Goal: Check status: Check status

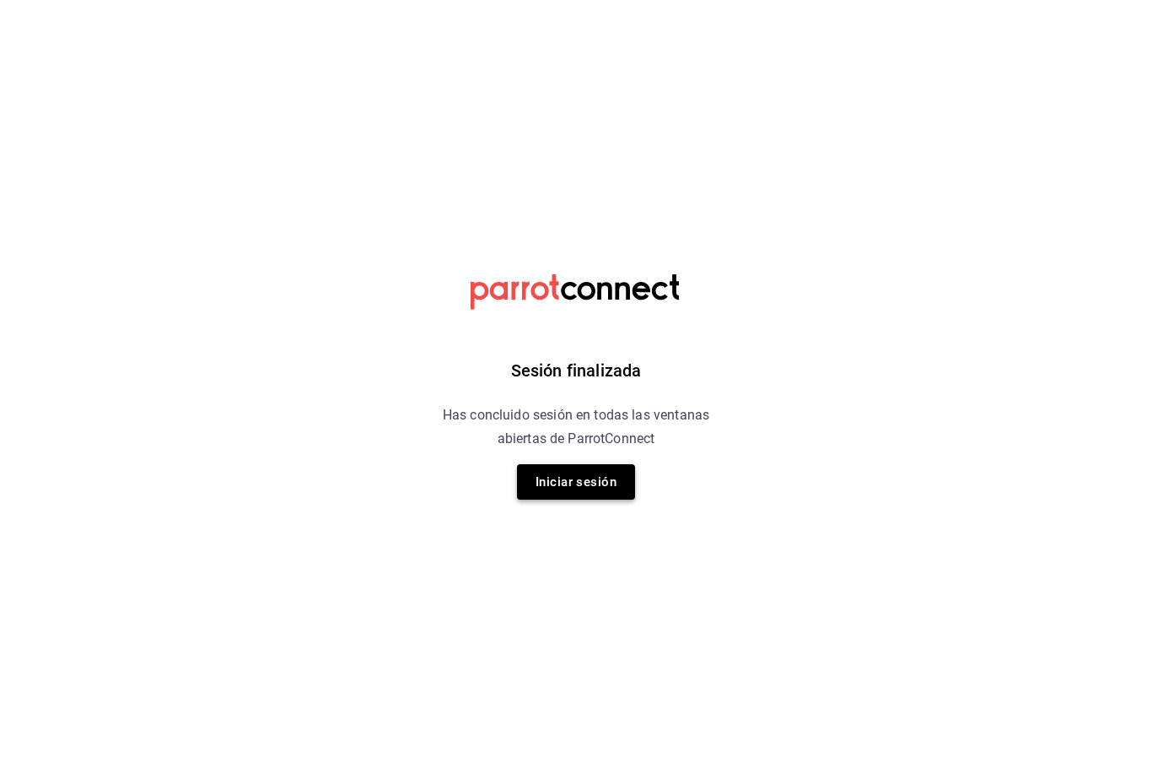
click at [582, 491] on button "Iniciar sesión" at bounding box center [576, 481] width 118 height 35
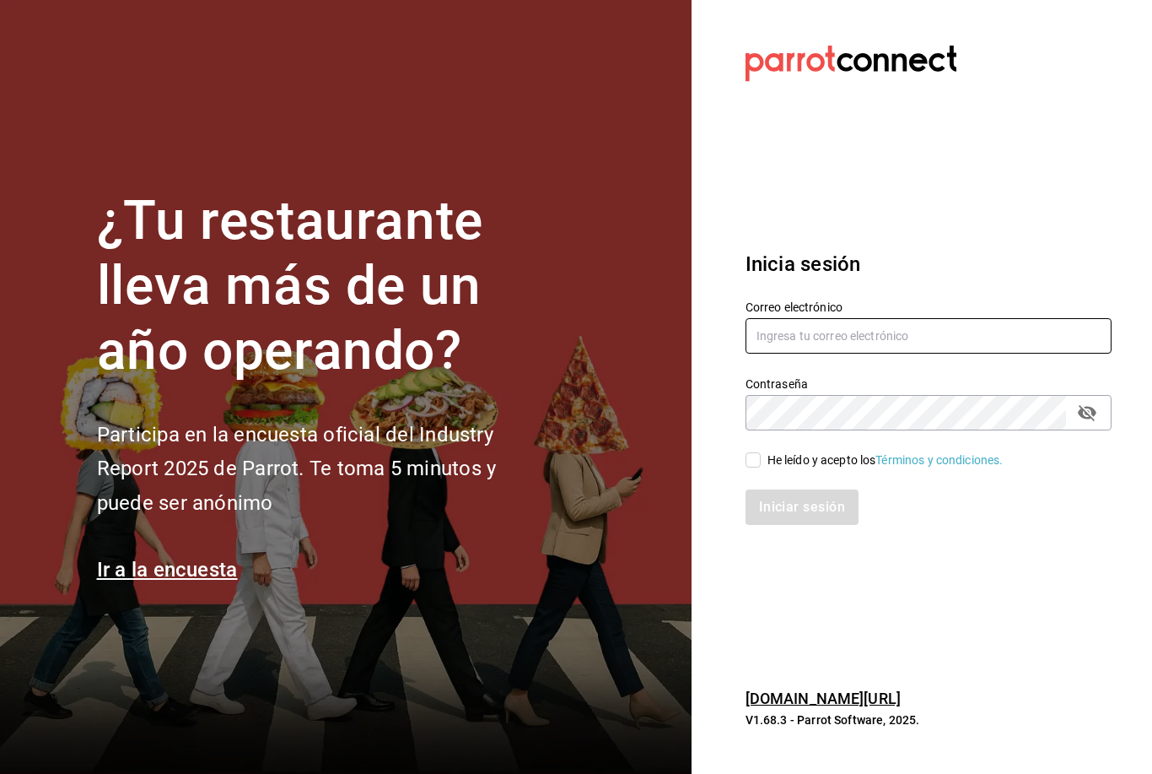
click at [836, 348] on input "text" at bounding box center [929, 335] width 366 height 35
type input "Barbieglez96@gmail.com"
click at [755, 467] on input "He leído y acepto los Términos y condiciones." at bounding box center [753, 459] width 15 height 15
checkbox input "true"
click at [834, 518] on button "Iniciar sesión" at bounding box center [802, 506] width 113 height 35
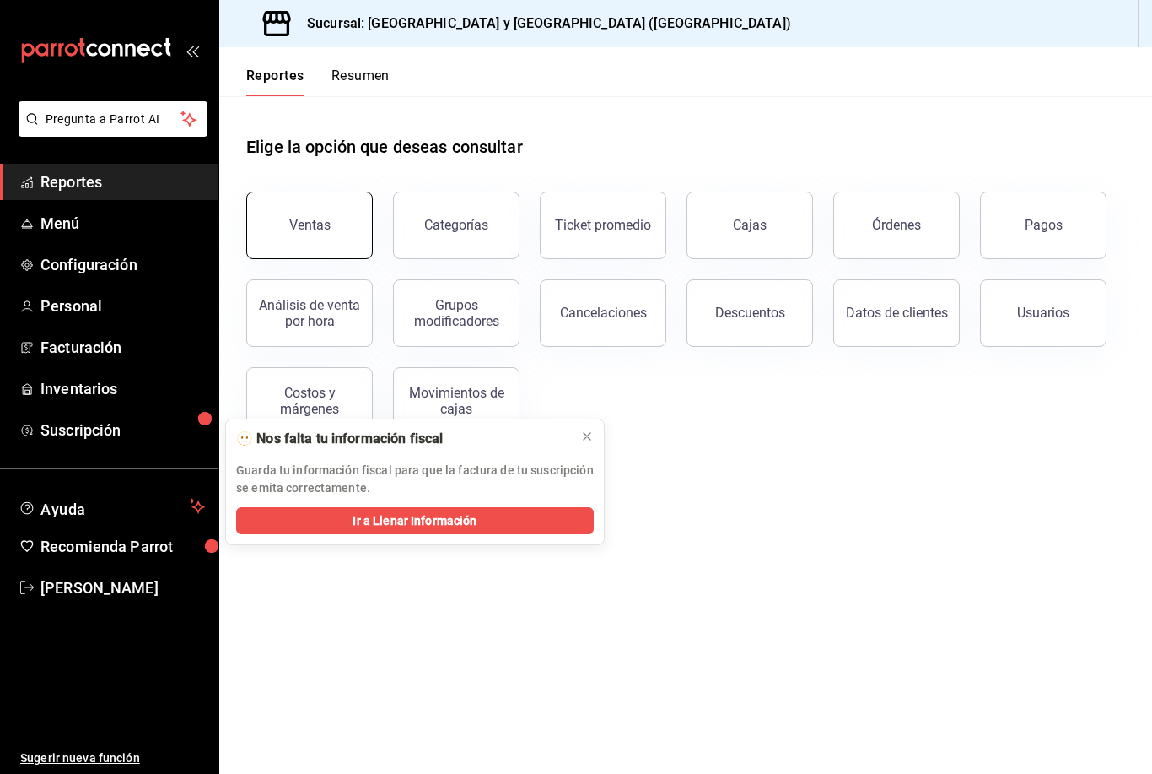
click at [336, 225] on button "Ventas" at bounding box center [309, 225] width 127 height 67
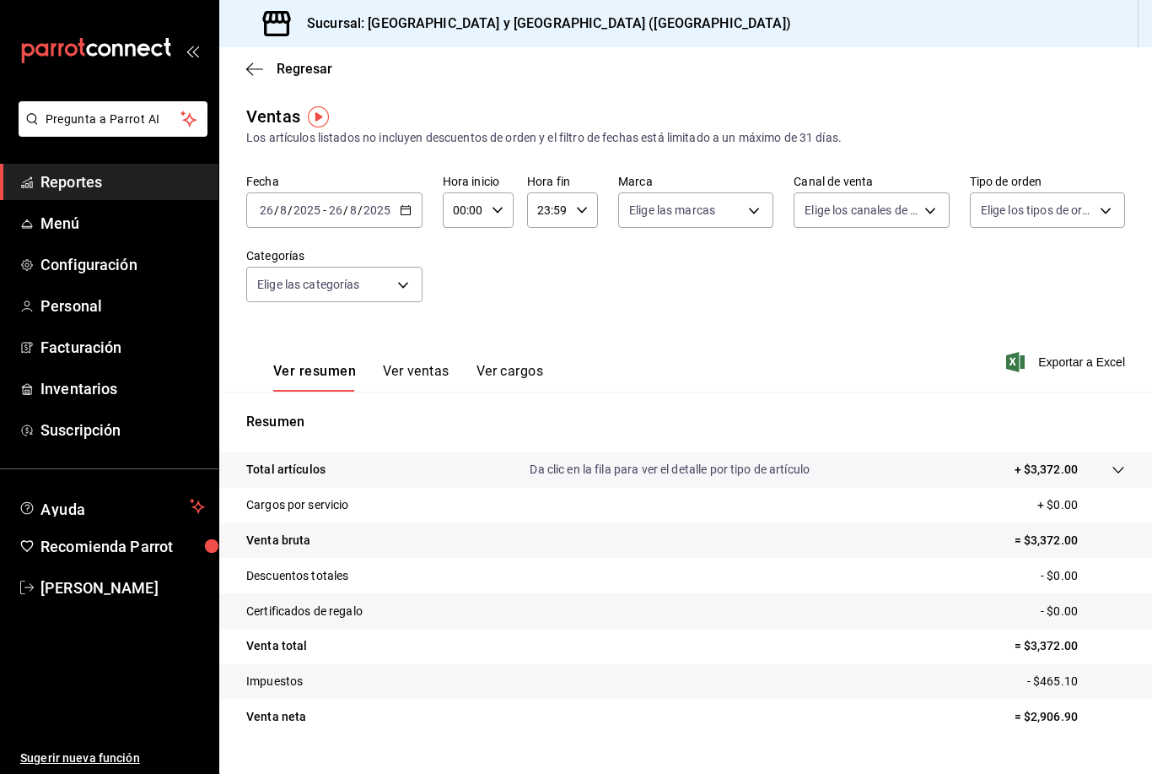
click at [408, 207] on \(Stroke\) "button" at bounding box center [406, 210] width 10 height 9
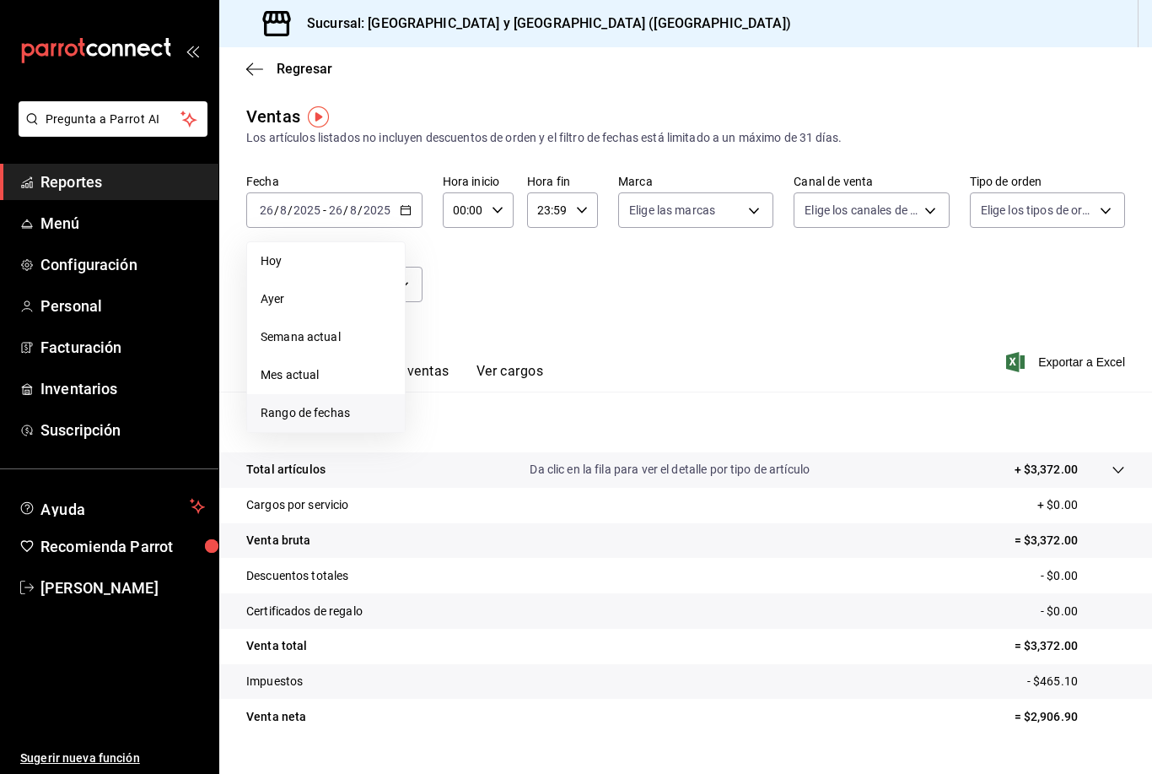
click at [356, 418] on span "Rango de fechas" at bounding box center [326, 413] width 131 height 18
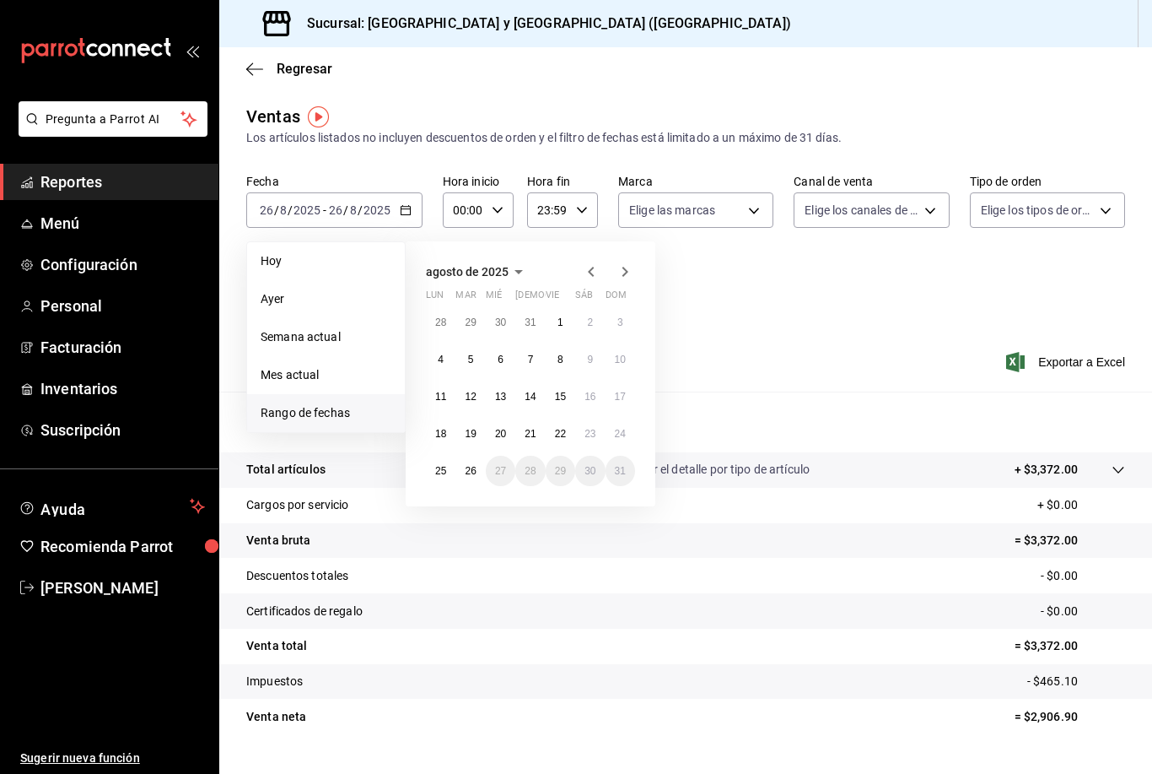
click at [586, 280] on icon "button" at bounding box center [591, 272] width 20 height 20
click at [478, 327] on button "1" at bounding box center [471, 322] width 30 height 30
click at [535, 477] on abbr "31" at bounding box center [530, 471] width 11 height 12
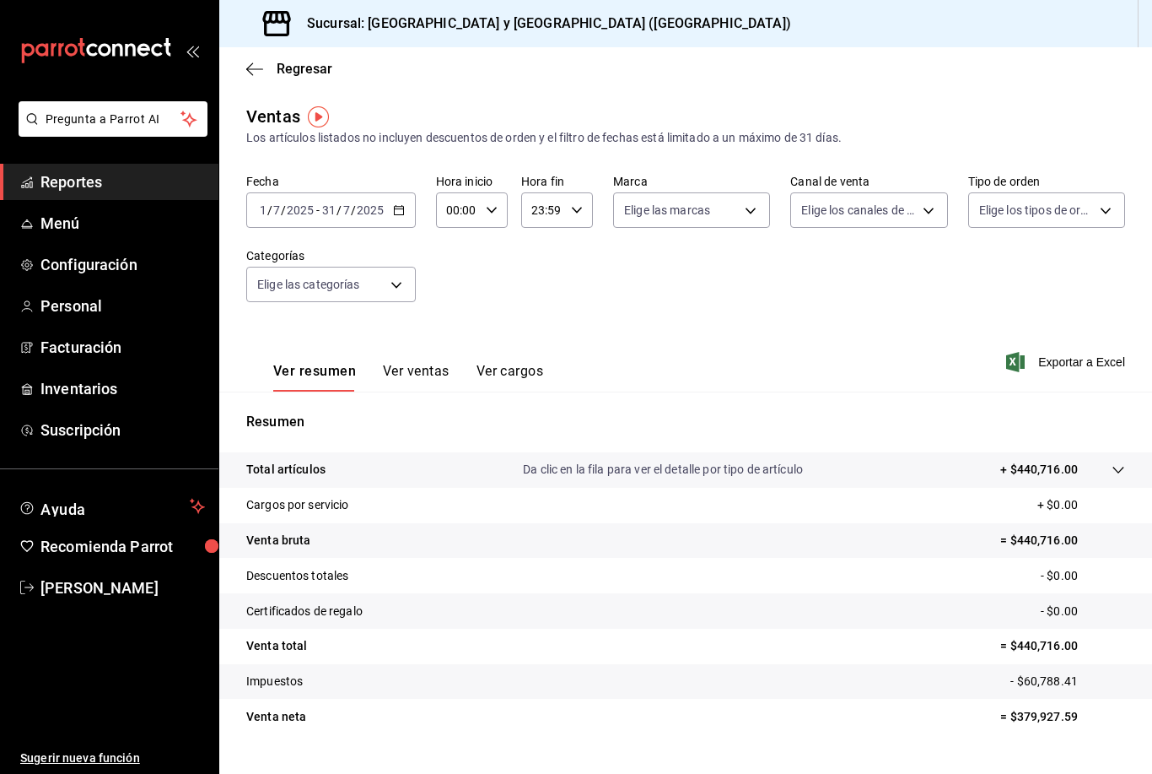
click at [402, 207] on \(Stroke\) "button" at bounding box center [399, 210] width 10 height 9
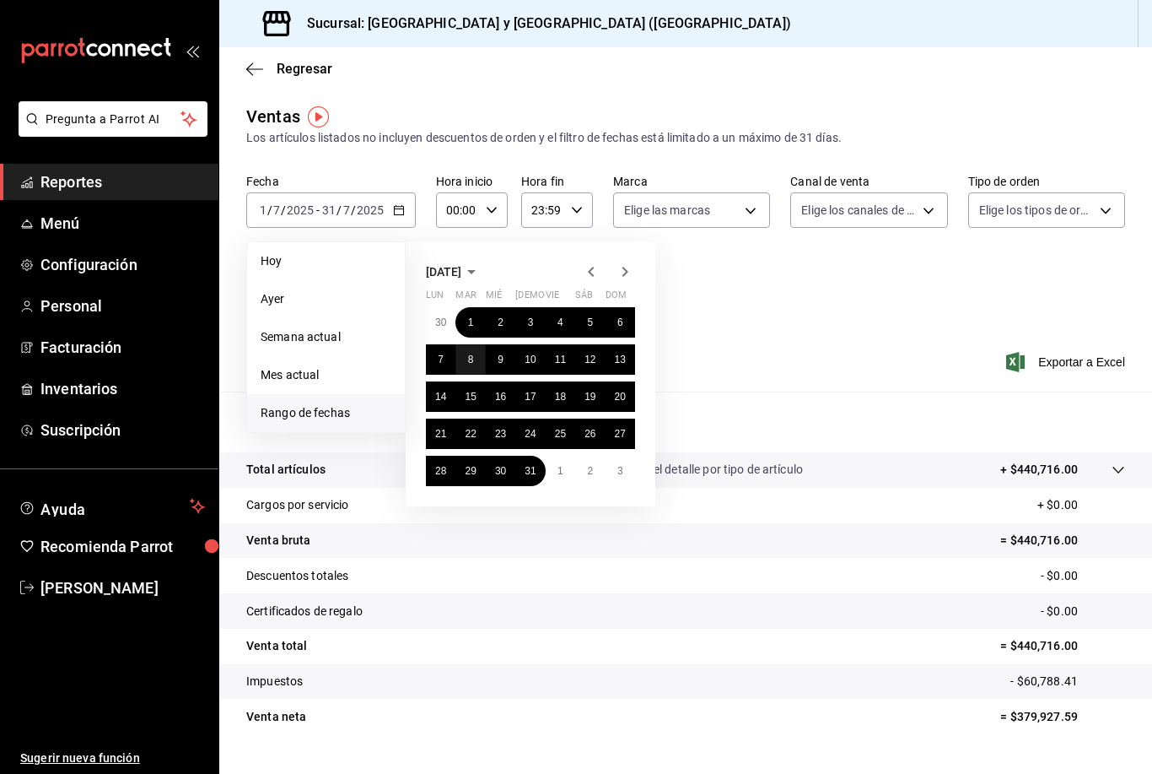
click at [478, 357] on button "8" at bounding box center [471, 359] width 30 height 30
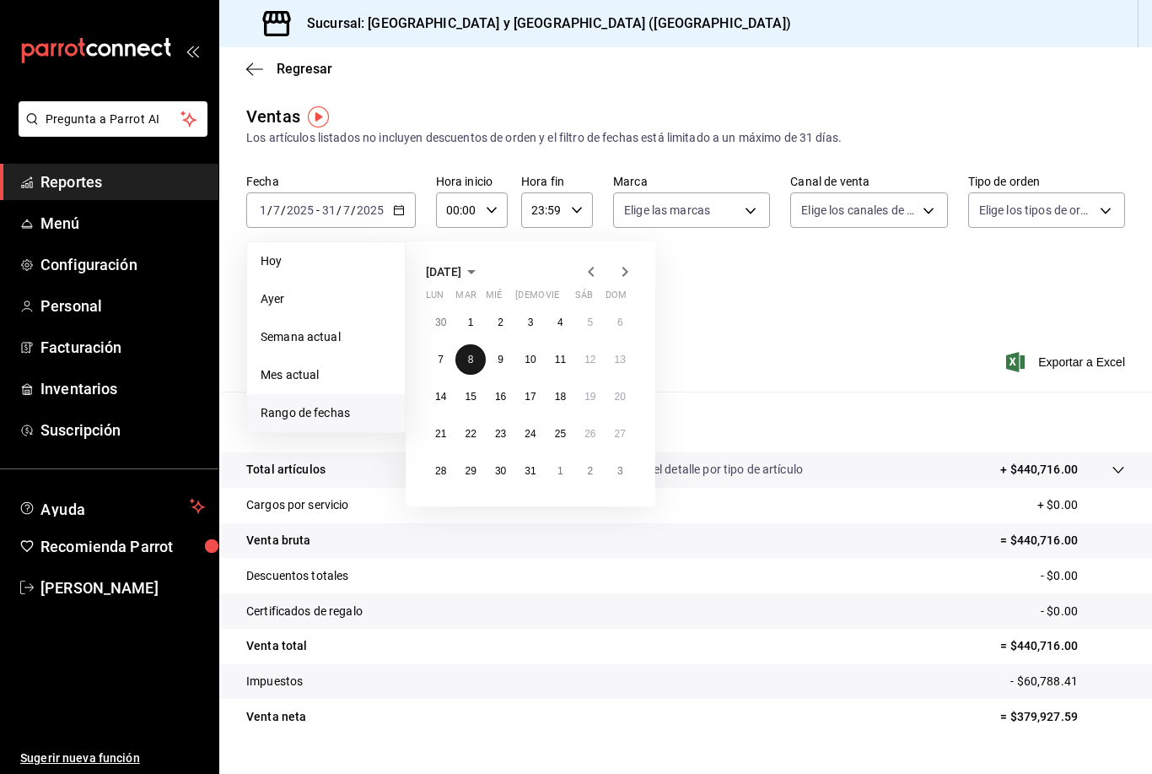
click at [478, 357] on button "8" at bounding box center [471, 359] width 30 height 30
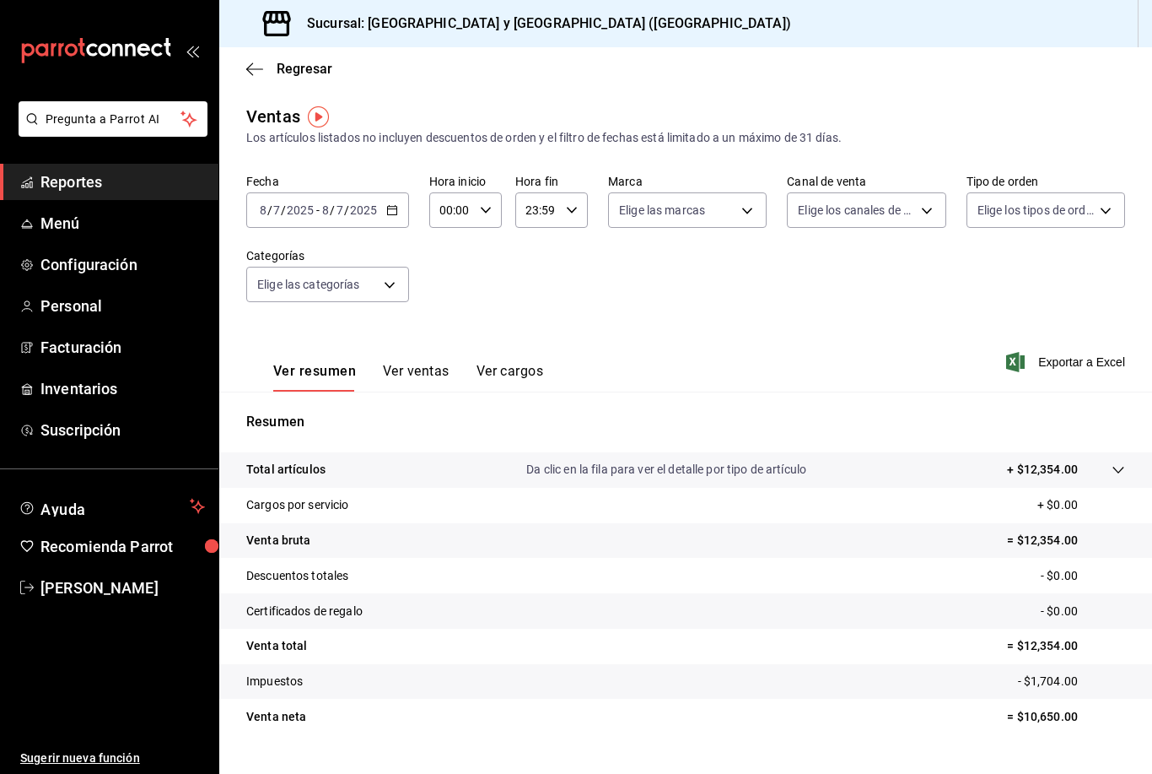
click at [395, 206] on icon "button" at bounding box center [392, 210] width 12 height 12
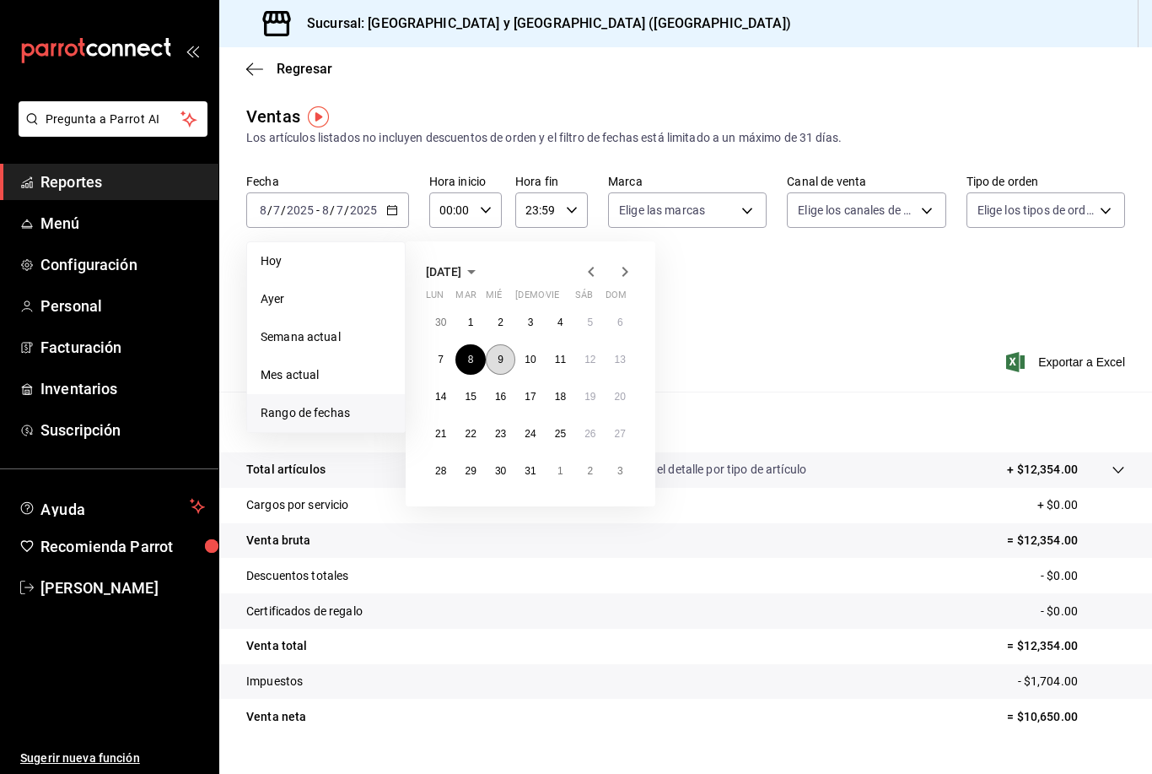
click at [498, 359] on abbr "9" at bounding box center [501, 359] width 6 height 12
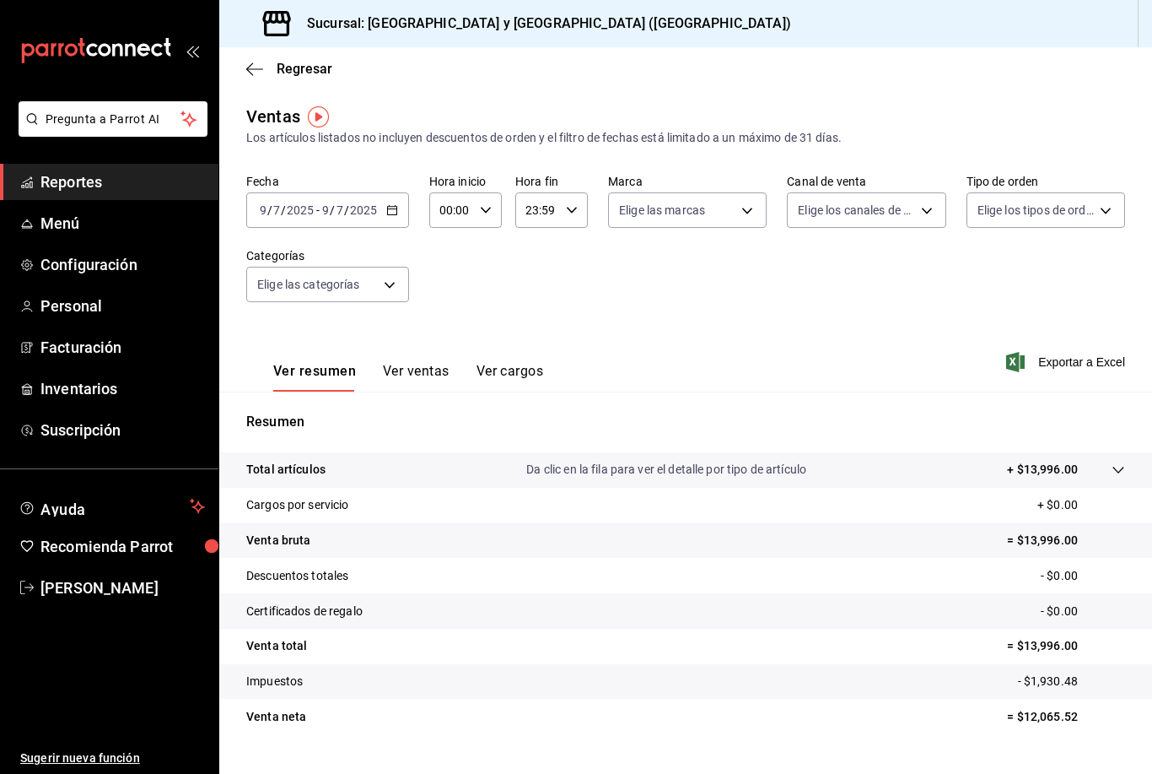
scroll to position [54, 0]
click at [389, 206] on \(Stroke\) "button" at bounding box center [392, 210] width 10 height 9
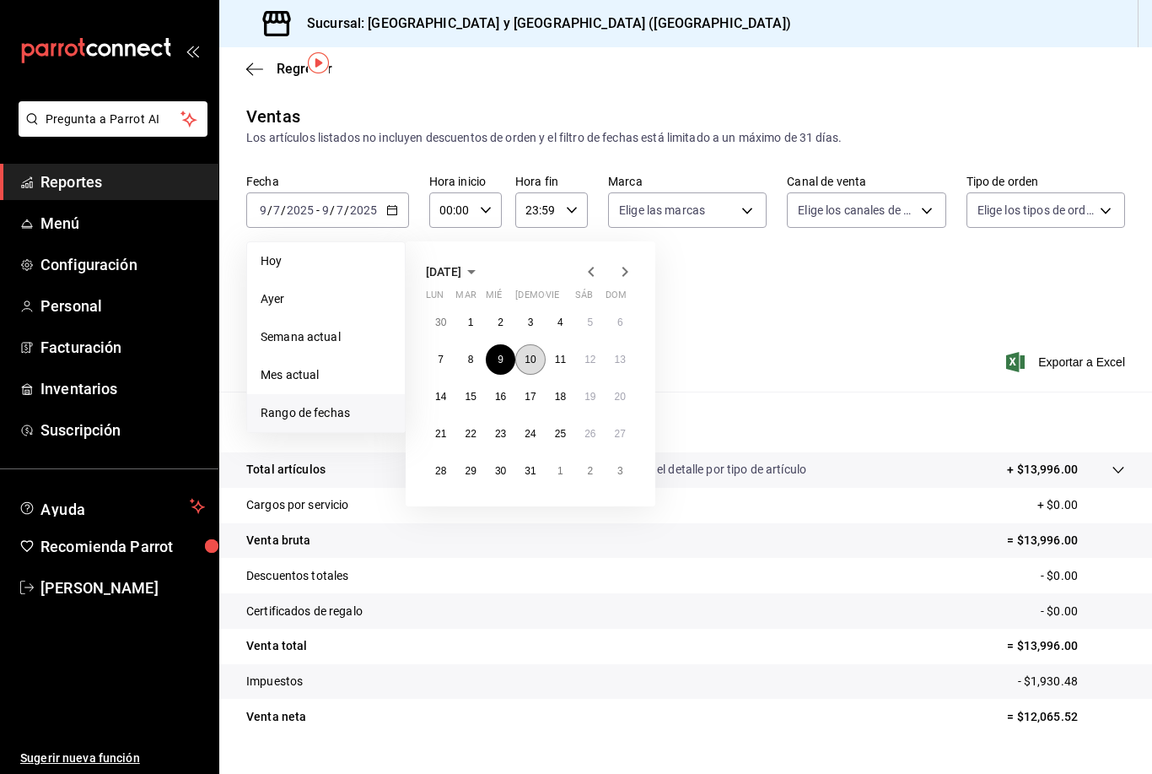
click at [532, 353] on abbr "10" at bounding box center [530, 359] width 11 height 12
click at [531, 353] on abbr "10" at bounding box center [530, 359] width 11 height 12
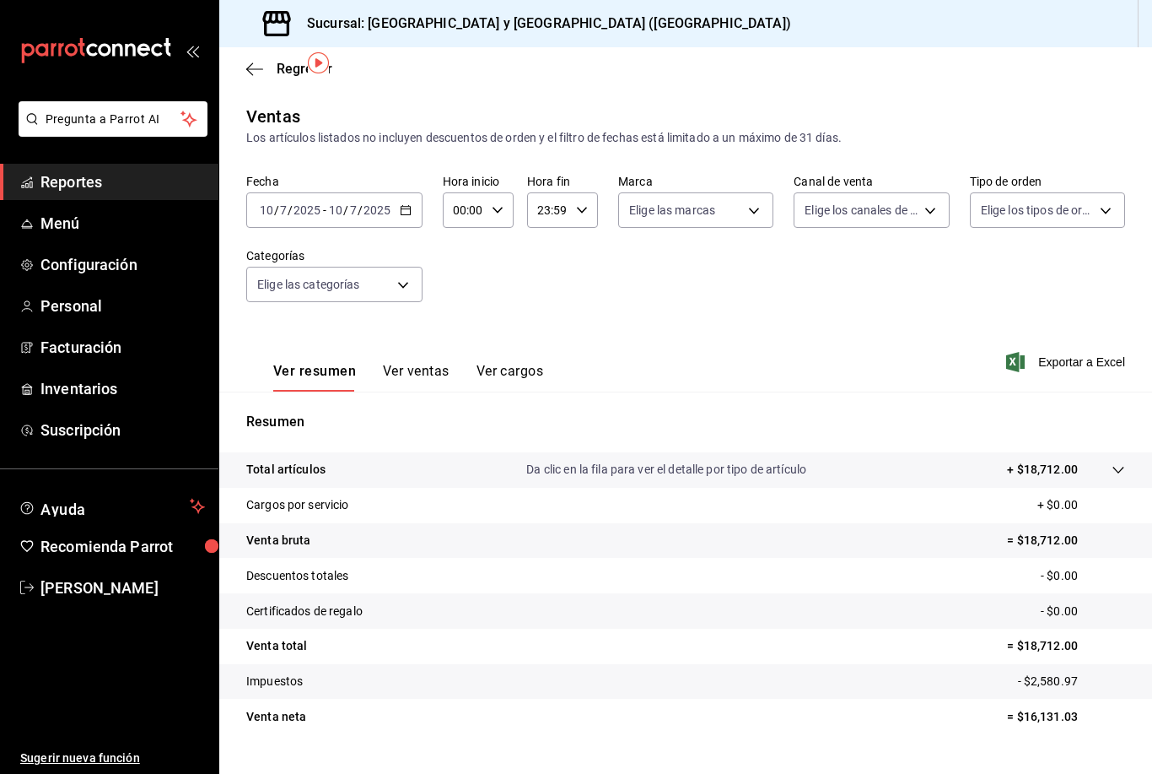
click at [405, 204] on icon "button" at bounding box center [406, 210] width 12 height 12
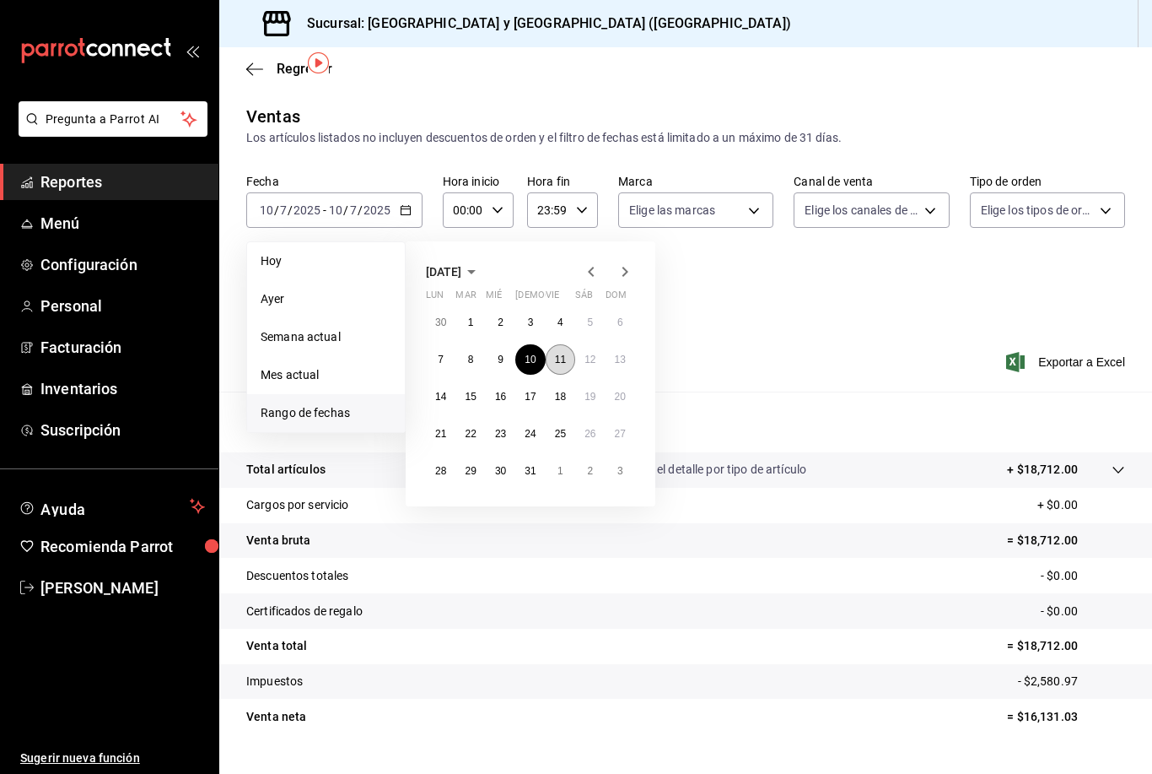
click at [548, 344] on button "11" at bounding box center [561, 359] width 30 height 30
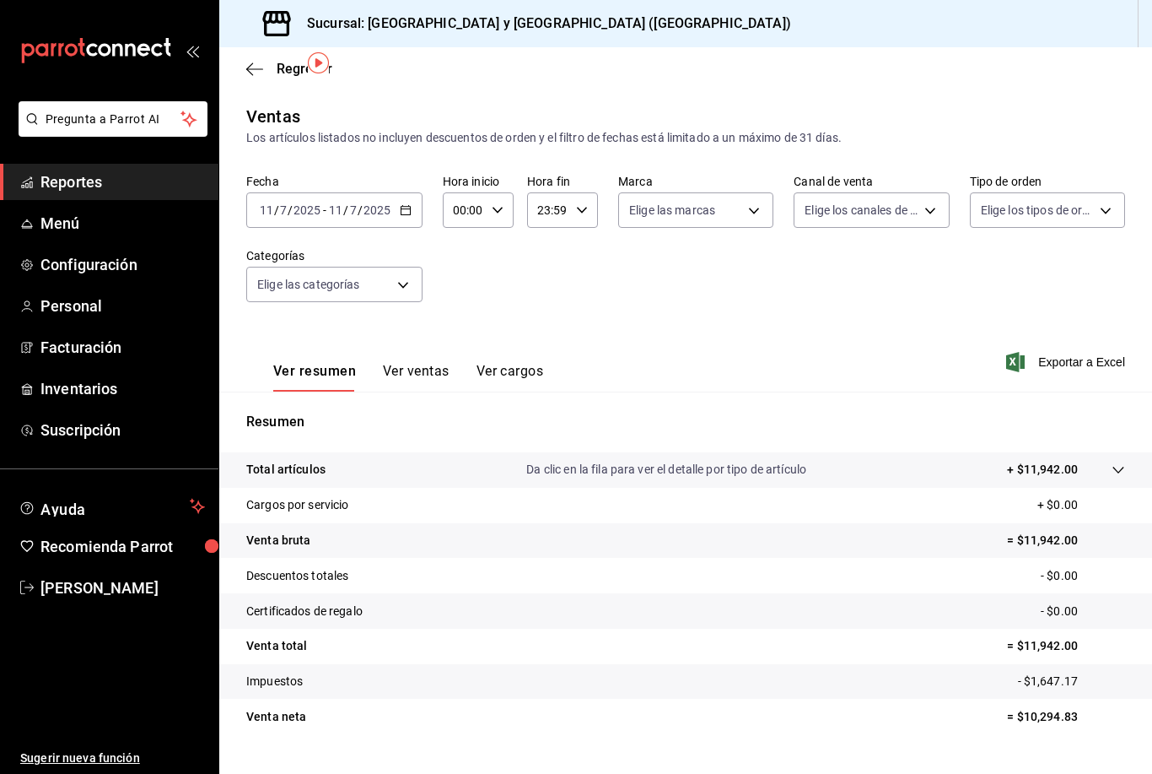
click at [394, 192] on div "[DATE] [DATE] - [DATE] [DATE]" at bounding box center [334, 209] width 176 height 35
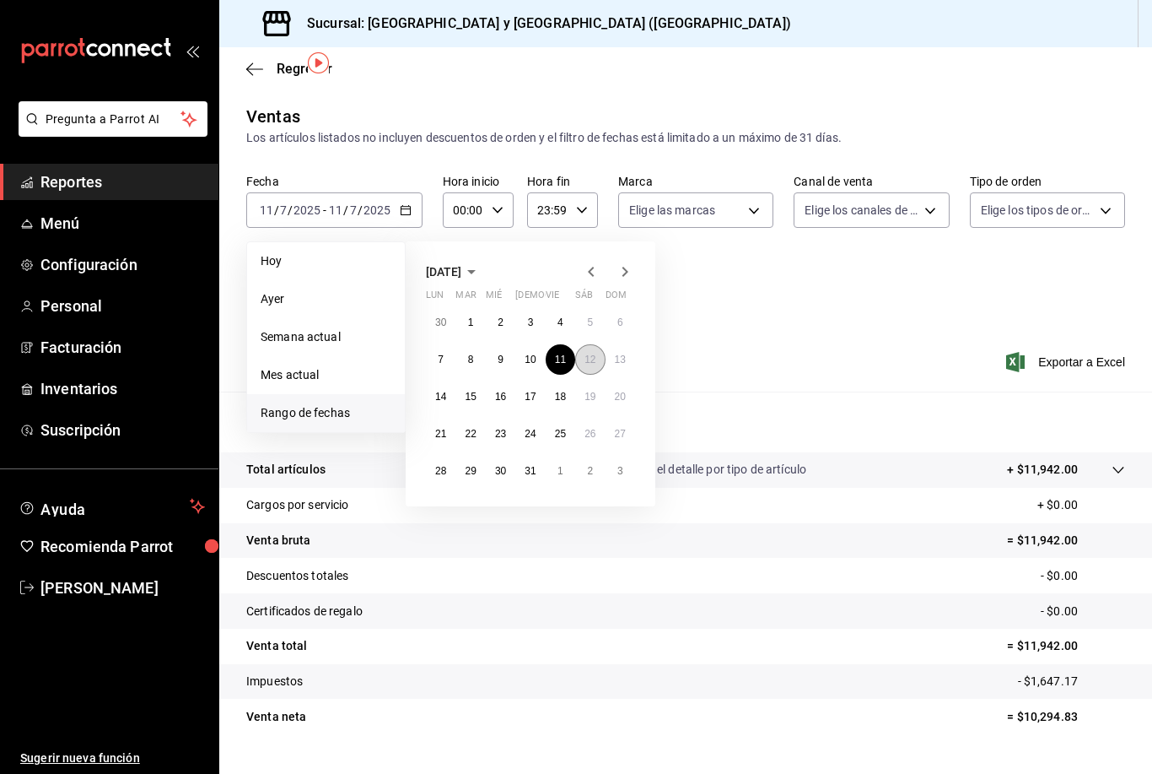
click at [593, 353] on abbr "12" at bounding box center [590, 359] width 11 height 12
click at [592, 353] on abbr "12" at bounding box center [590, 359] width 11 height 12
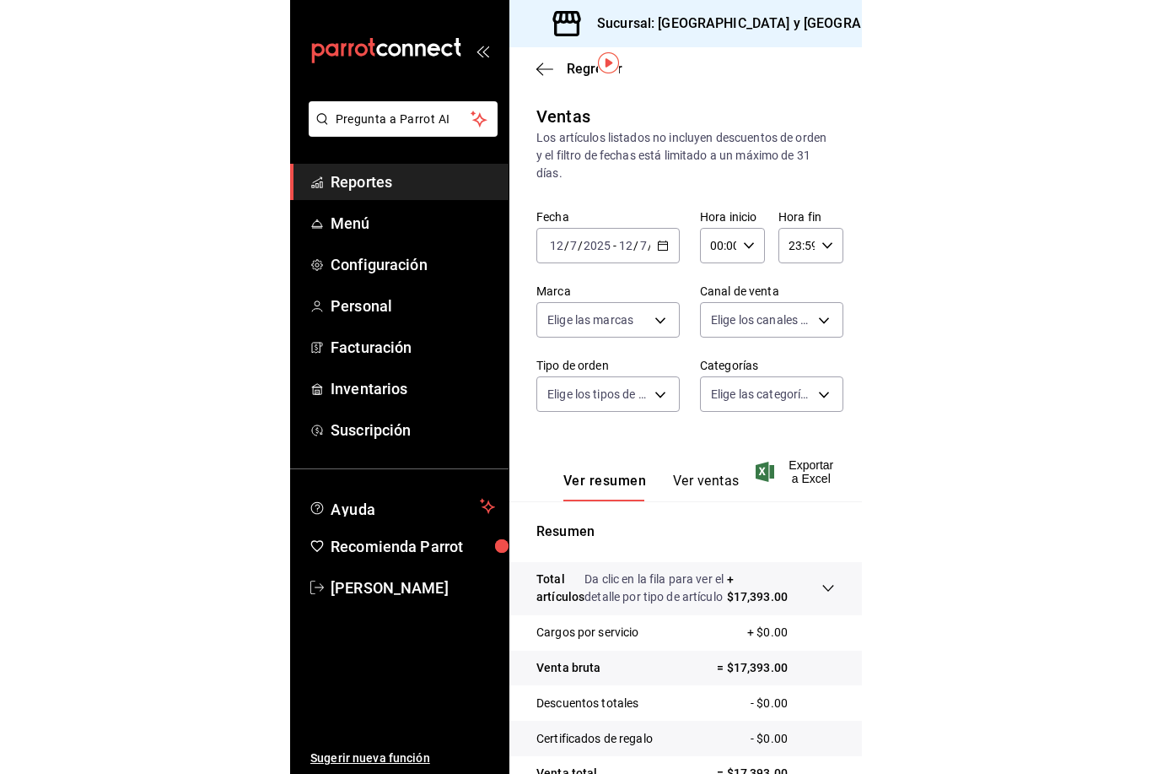
scroll to position [54, 0]
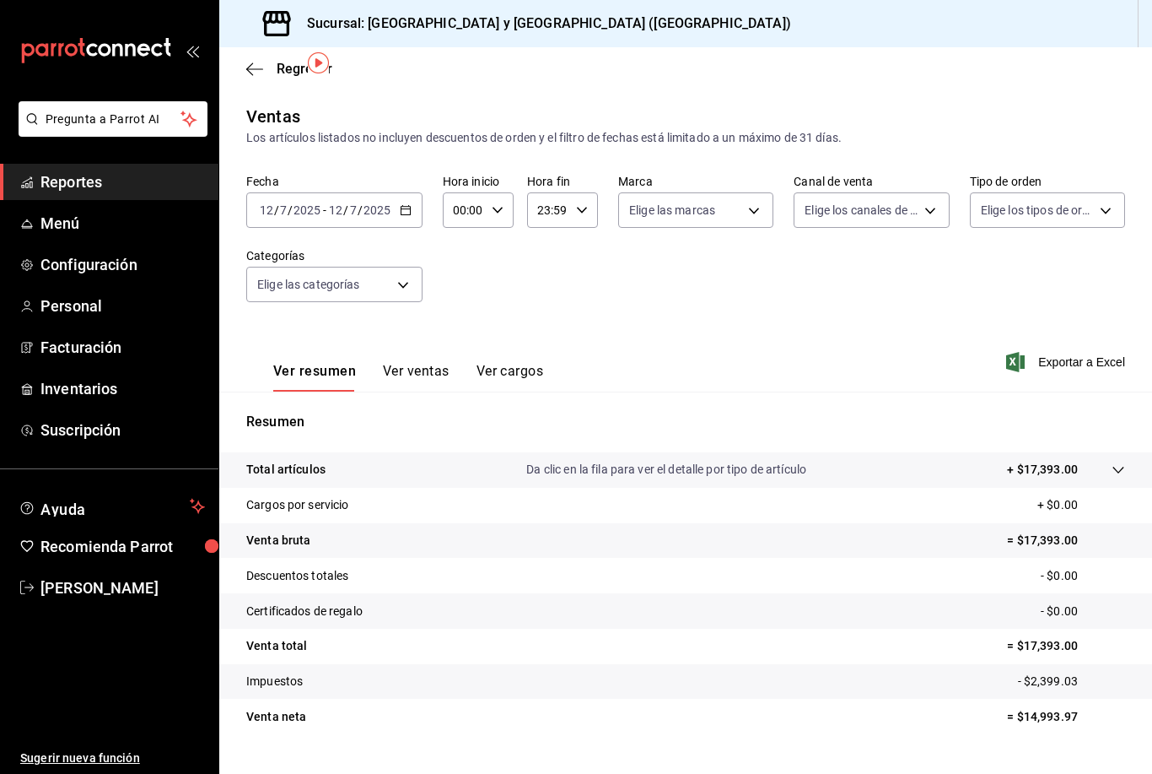
click at [404, 192] on div "[DATE] [DATE] - [DATE] [DATE]" at bounding box center [334, 209] width 176 height 35
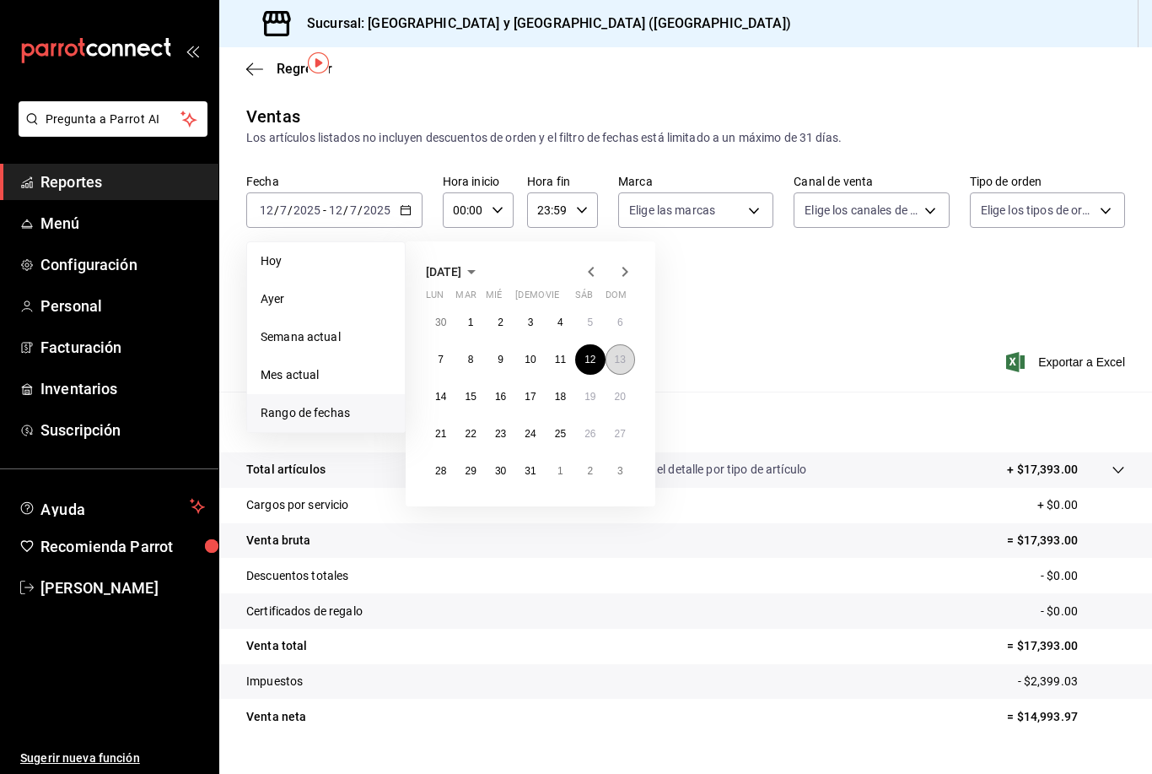
click at [621, 353] on abbr "13" at bounding box center [620, 359] width 11 height 12
